Goal: Task Accomplishment & Management: Use online tool/utility

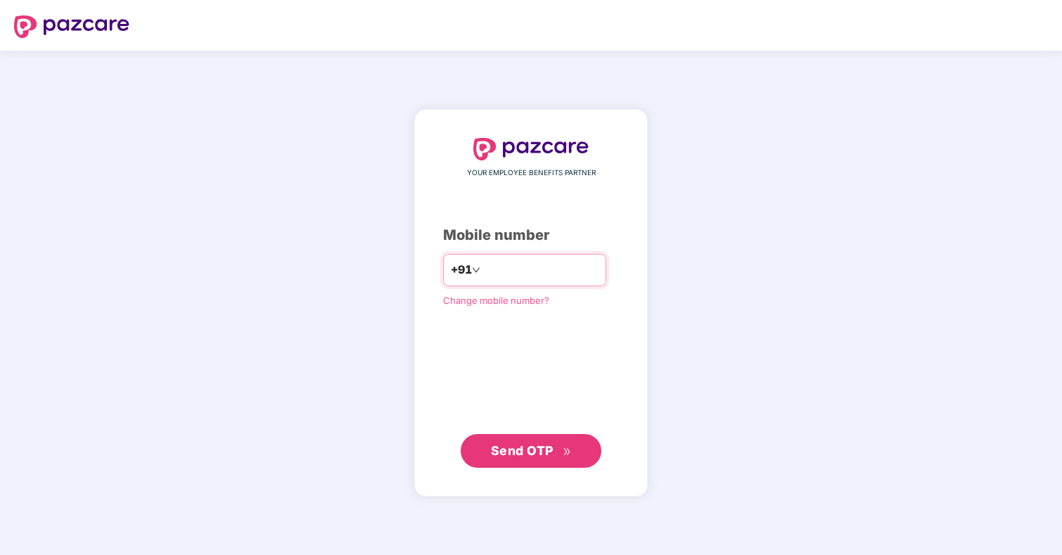
click at [525, 269] on input "number" at bounding box center [540, 270] width 115 height 23
type input "**********"
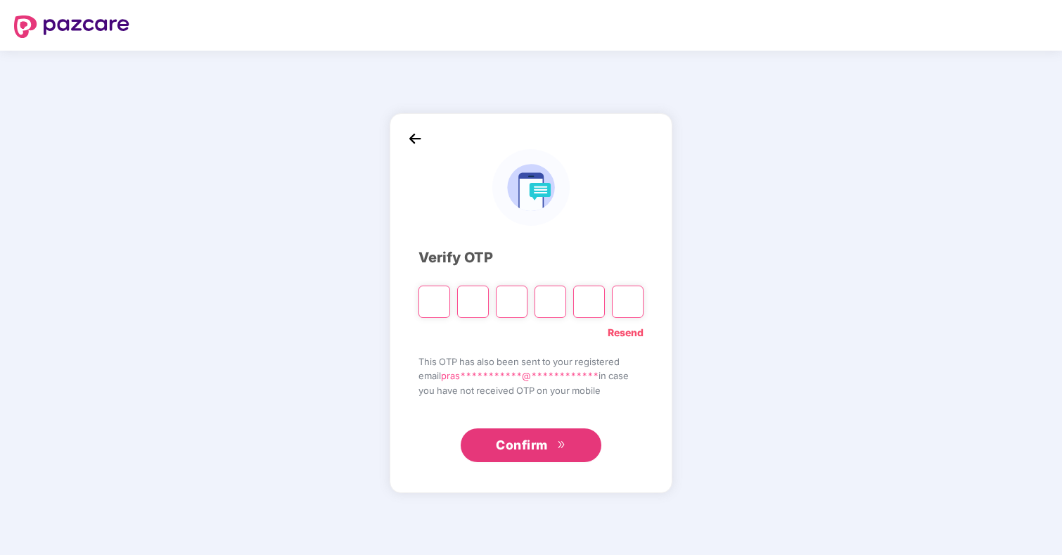
type input "*"
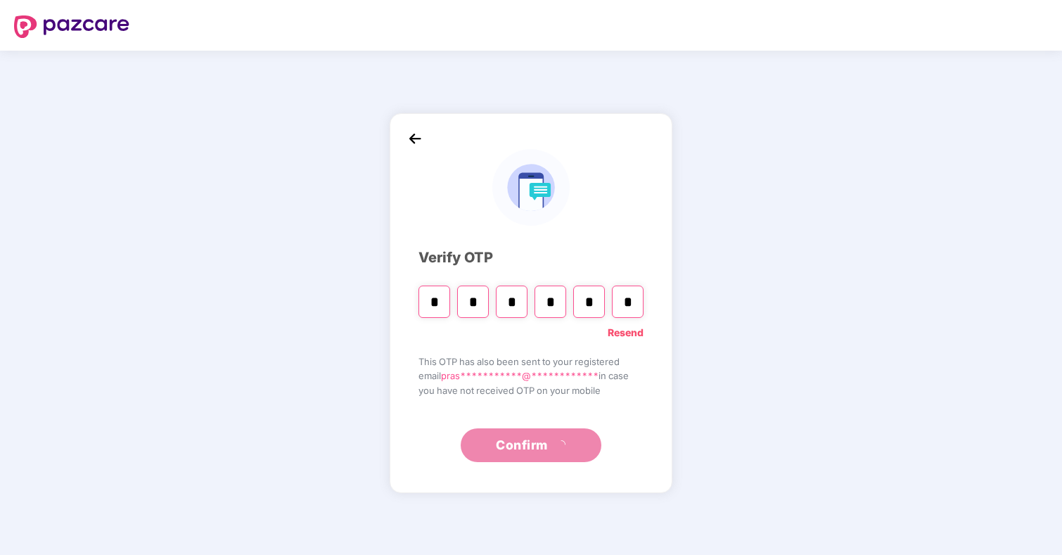
type input "*"
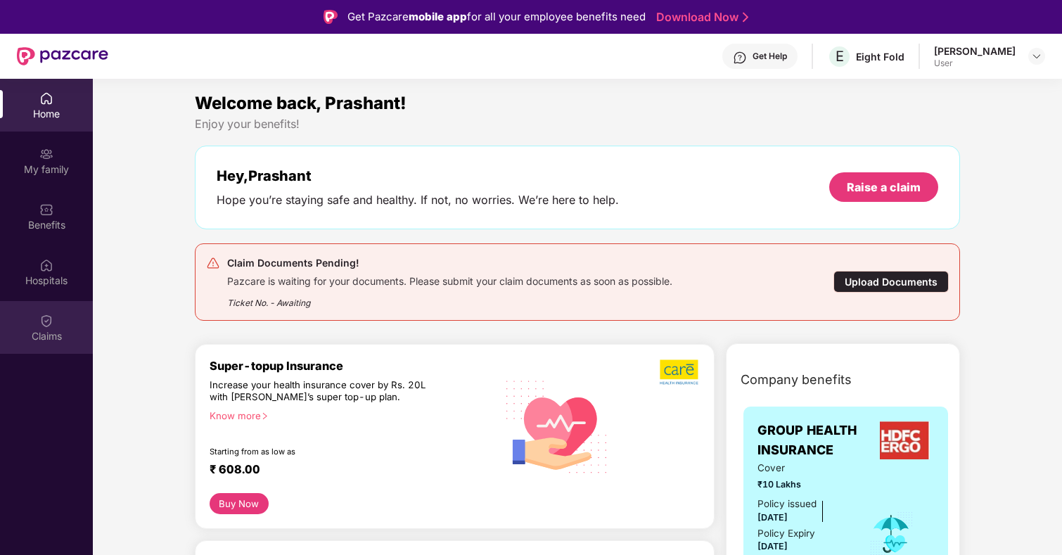
click at [65, 332] on div "Claims" at bounding box center [46, 336] width 93 height 14
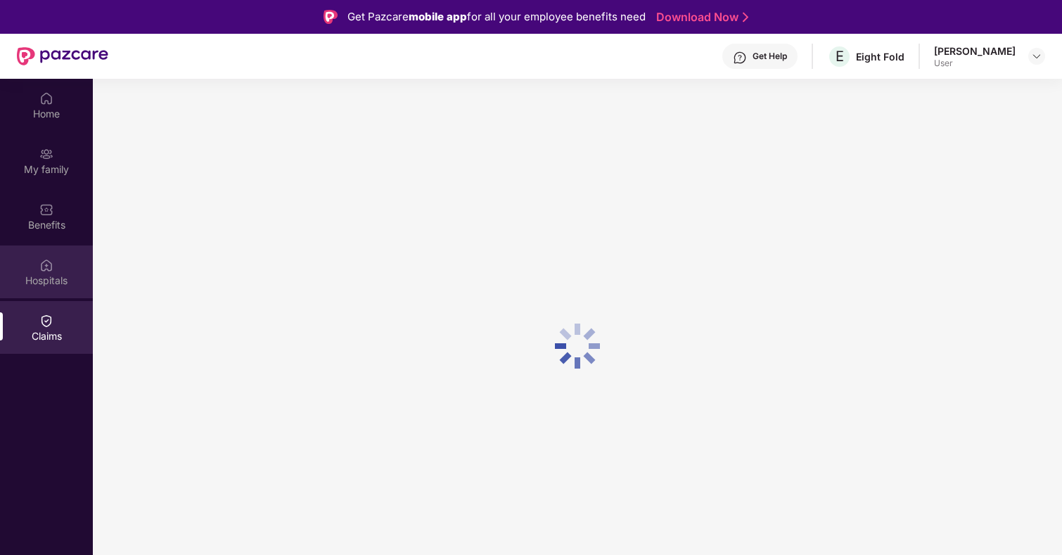
click at [63, 263] on div "Hospitals" at bounding box center [46, 272] width 93 height 53
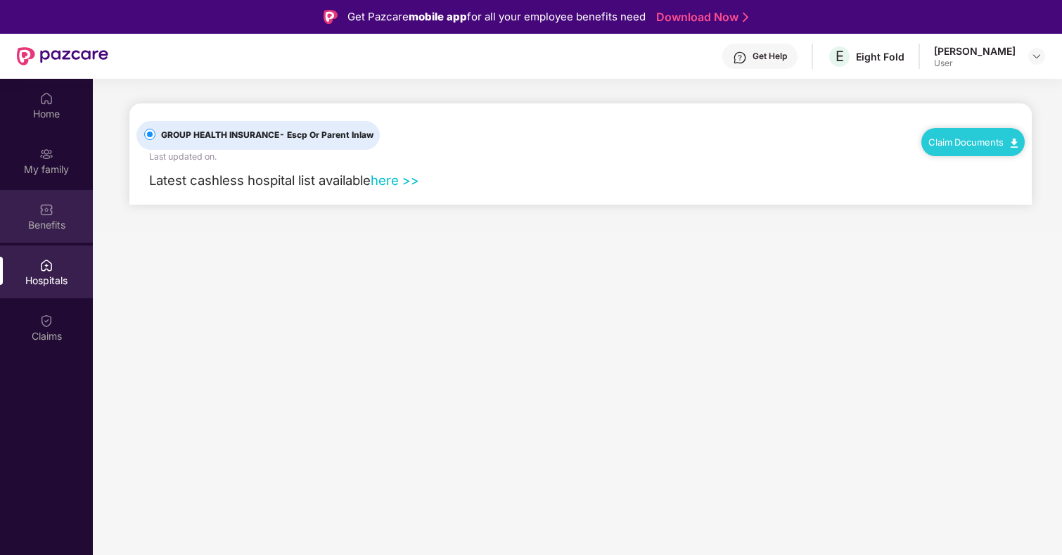
click at [60, 208] on div "Benefits" at bounding box center [46, 216] width 93 height 53
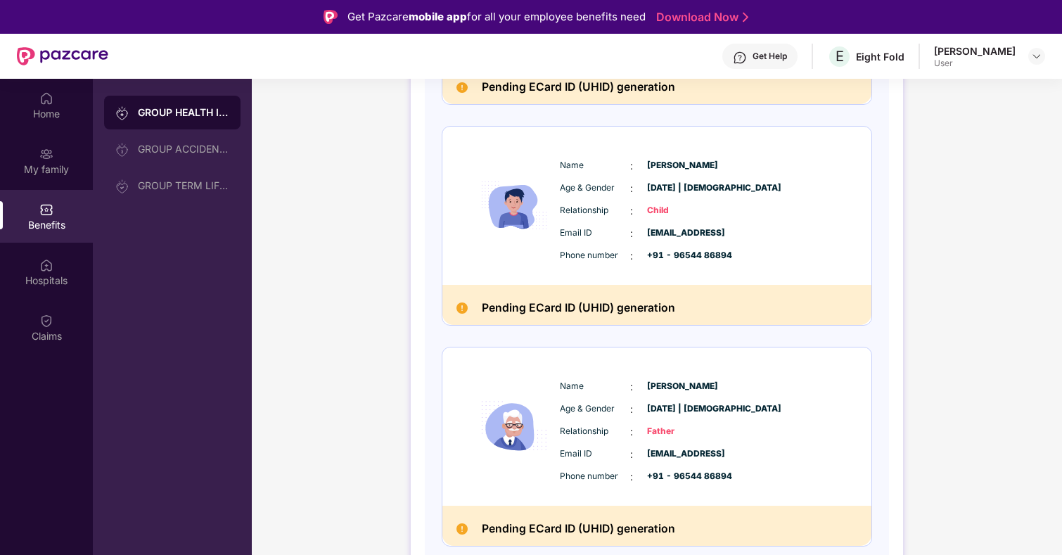
scroll to position [812, 0]
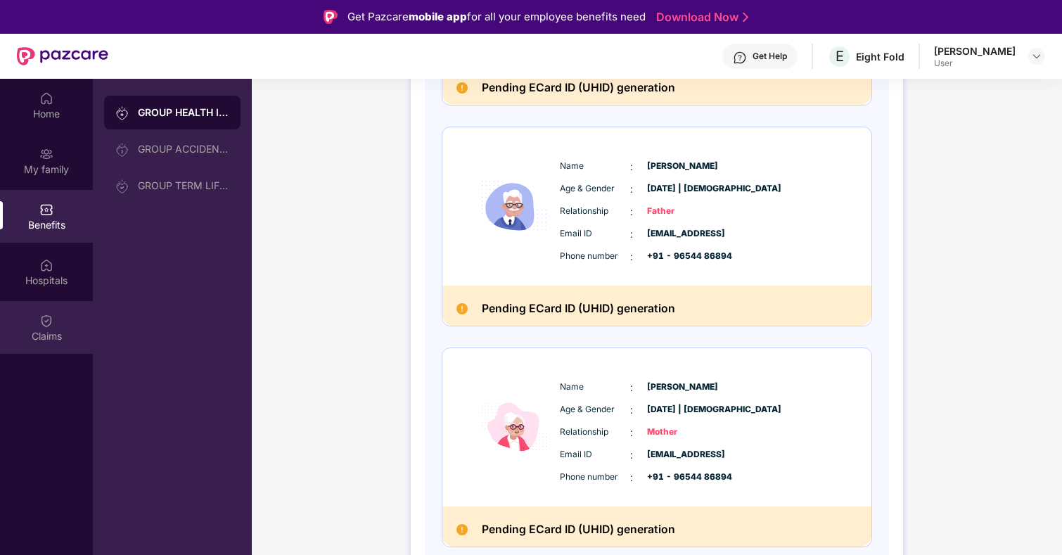
click at [59, 314] on div "Claims" at bounding box center [46, 327] width 93 height 53
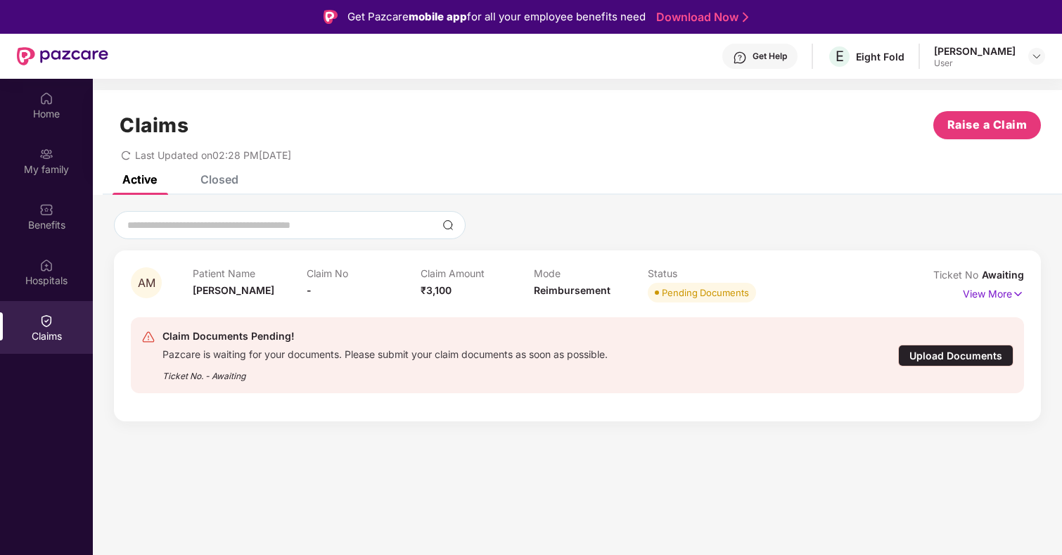
click at [943, 357] on div "Upload Documents" at bounding box center [955, 356] width 115 height 22
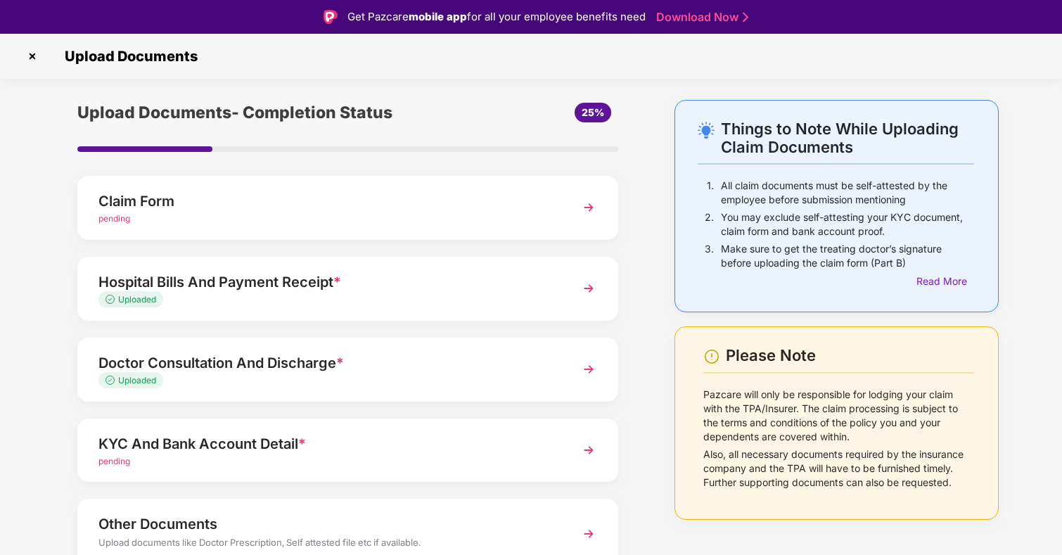
click at [466, 193] on div "Claim Form" at bounding box center [326, 201] width 457 height 23
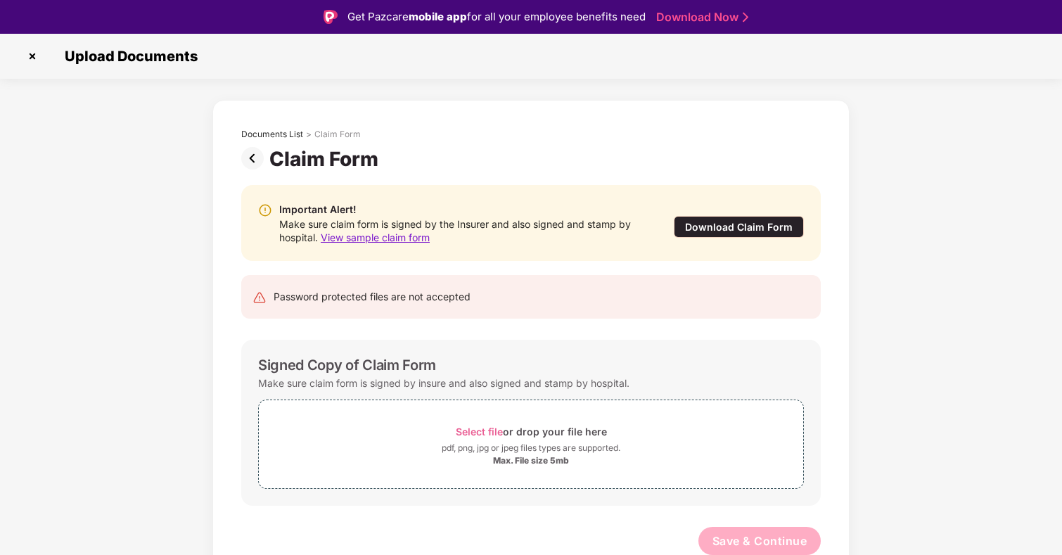
click at [772, 229] on div "Download Claim Form" at bounding box center [739, 227] width 130 height 22
